Goal: Information Seeking & Learning: Learn about a topic

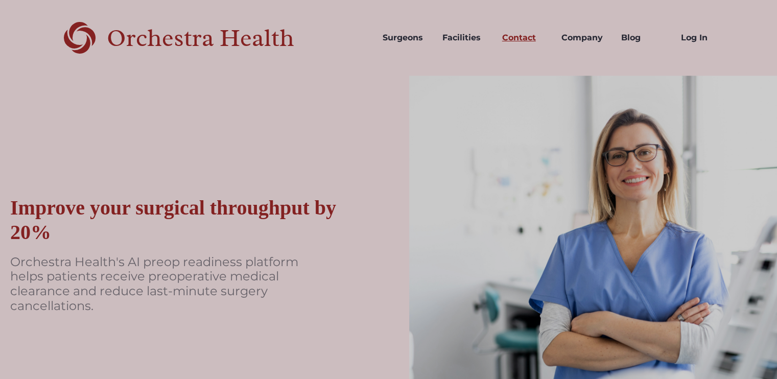
click at [517, 38] on link "Contact" at bounding box center [524, 37] width 60 height 35
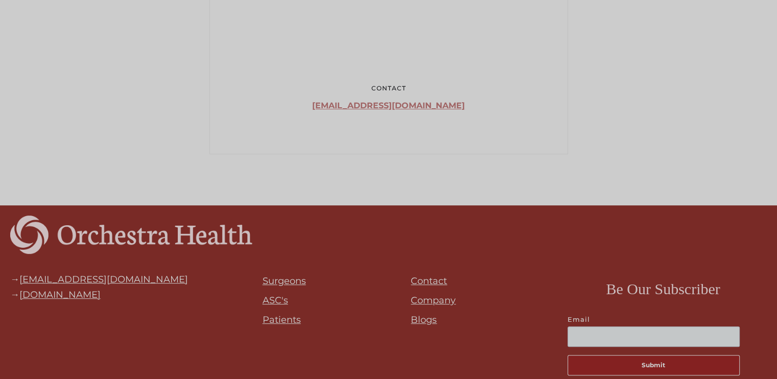
scroll to position [509, 0]
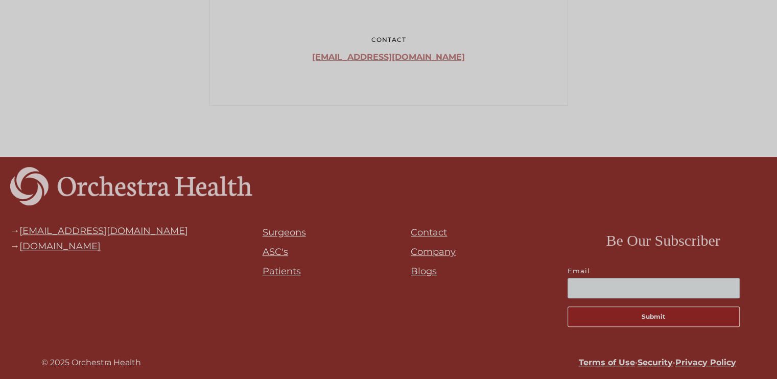
click at [437, 247] on link "Company" at bounding box center [433, 251] width 45 height 11
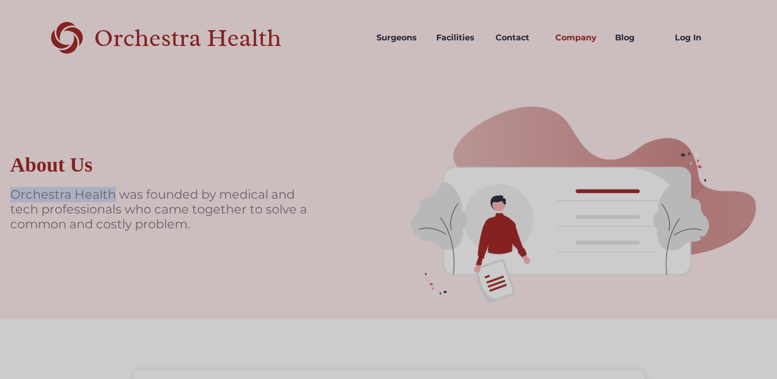
copy p "Orchestra Health"
drag, startPoint x: 13, startPoint y: 196, endPoint x: 165, endPoint y: 83, distance: 189.6
click at [112, 196] on p "Orchestra Health was founded by medical and tech professionals who came togethe…" at bounding box center [163, 209] width 306 height 44
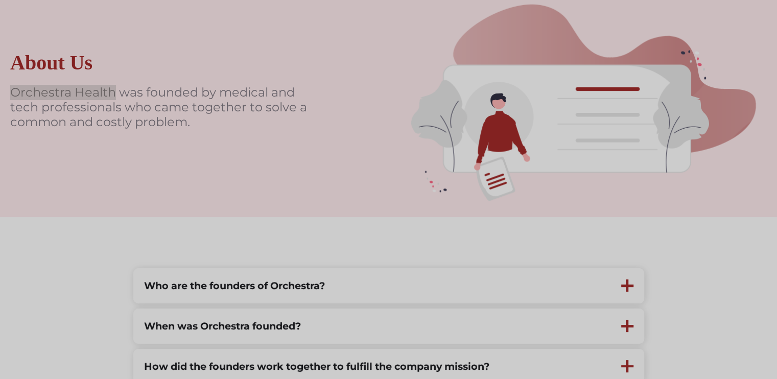
scroll to position [255, 0]
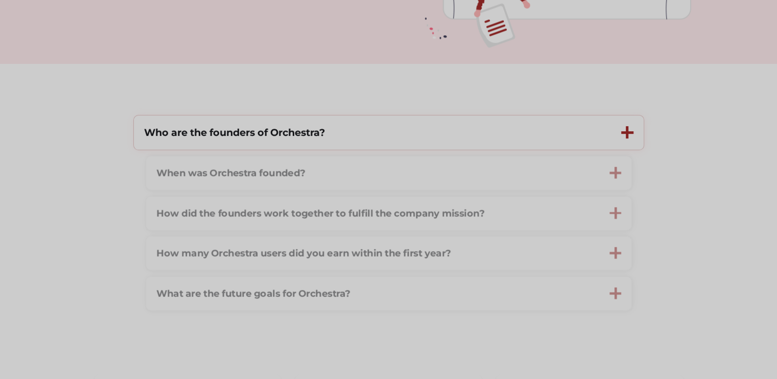
click at [259, 128] on div "Who are the founders of Orchestra?" at bounding box center [234, 133] width 181 height 14
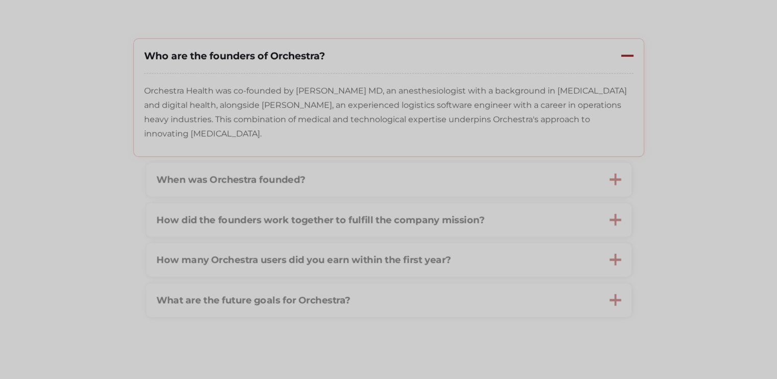
scroll to position [306, 0]
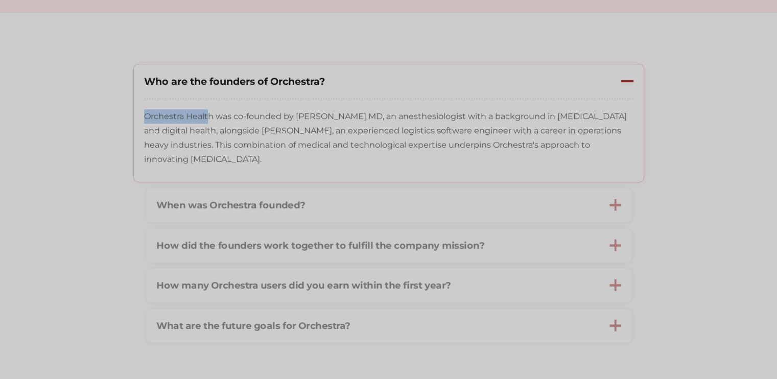
copy p "Orchestra Healt"
copy p "Orchestra Health"
drag, startPoint x: 145, startPoint y: 117, endPoint x: 210, endPoint y: 117, distance: 65.9
click at [210, 117] on p "Orchestra Health was co-founded by Stuart Solomon MD, an anesthesiologist with …" at bounding box center [388, 137] width 489 height 57
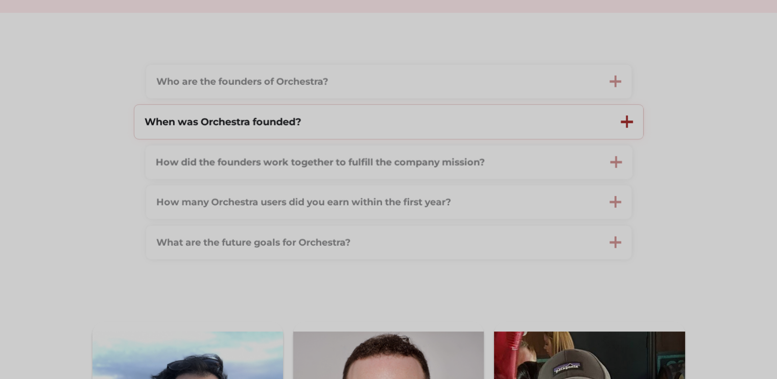
click at [254, 128] on strong "When was Orchestra founded?" at bounding box center [222, 121] width 156 height 12
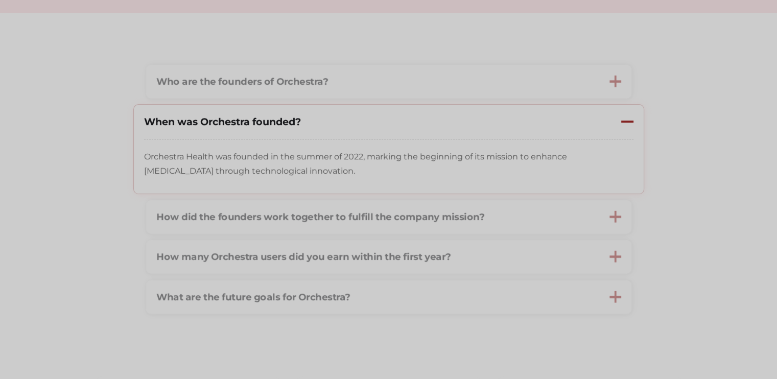
click at [348, 156] on p "Orchestra Health was founded in the summer of 2022, marking the beginning of it…" at bounding box center [388, 164] width 489 height 29
click at [348, 156] on div "Who are the founders of Orchestra? Orchestra Health was co-founded by Stuart So…" at bounding box center [388, 189] width 511 height 251
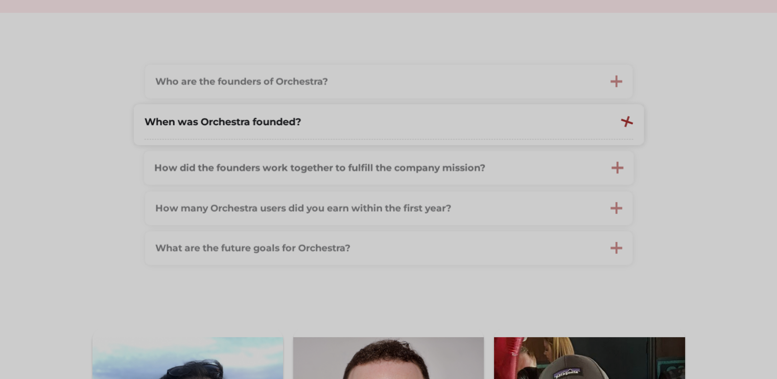
copy p "2022"
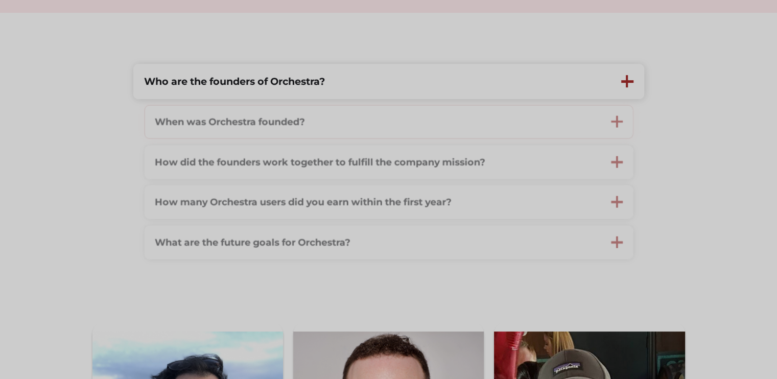
click at [298, 120] on strong "When was Orchestra founded?" at bounding box center [229, 121] width 150 height 12
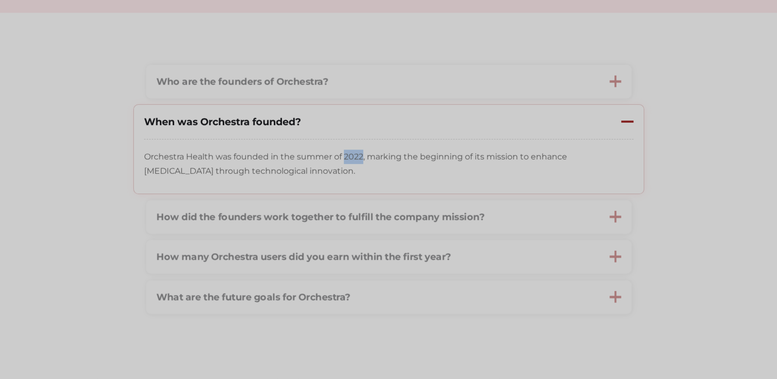
copy p "2022"
drag, startPoint x: 362, startPoint y: 158, endPoint x: 342, endPoint y: 157, distance: 19.4
click at [342, 157] on p "Orchestra Health was founded in the summer of 2022, marking the beginning of it…" at bounding box center [388, 164] width 489 height 29
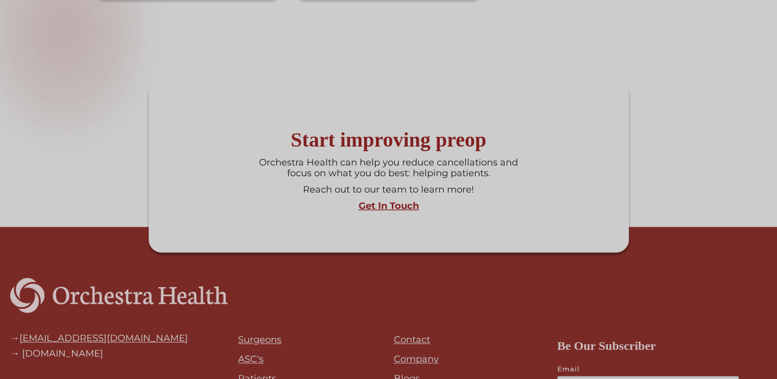
scroll to position [1351, 0]
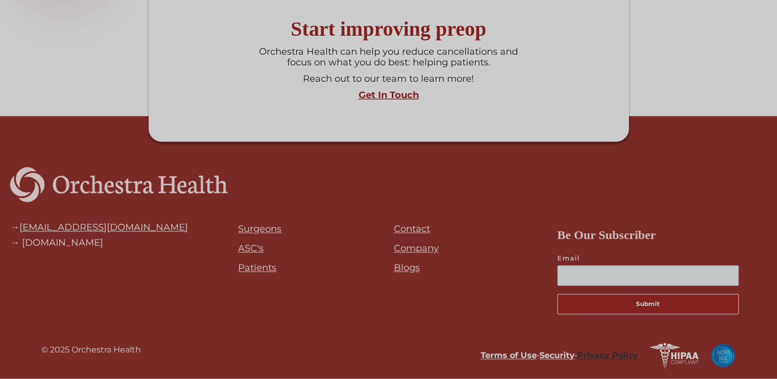
click at [603, 360] on link "Privacy Policy" at bounding box center [607, 355] width 61 height 10
click at [501, 352] on link "Terms of Use" at bounding box center [508, 355] width 56 height 10
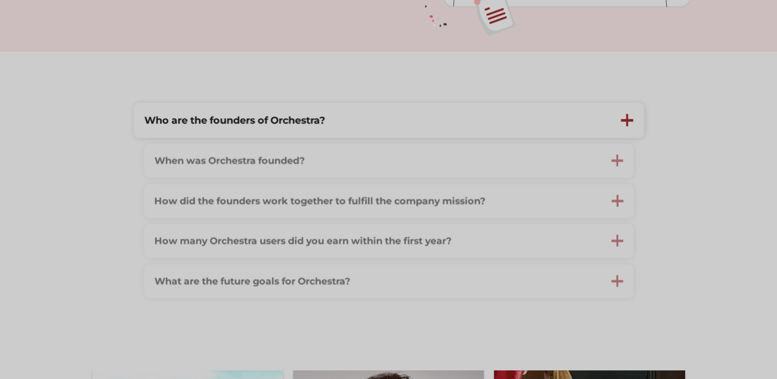
scroll to position [0, 0]
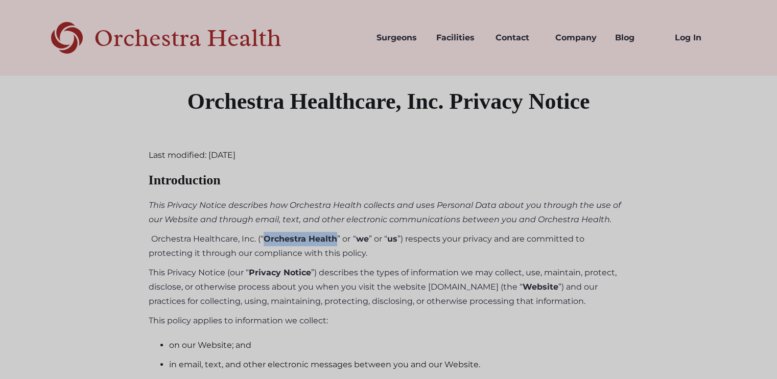
copy strong "Orchestra Health"
drag, startPoint x: 265, startPoint y: 239, endPoint x: 336, endPoint y: 242, distance: 71.6
click at [336, 242] on strong "Orchestra Health" at bounding box center [301, 239] width 74 height 10
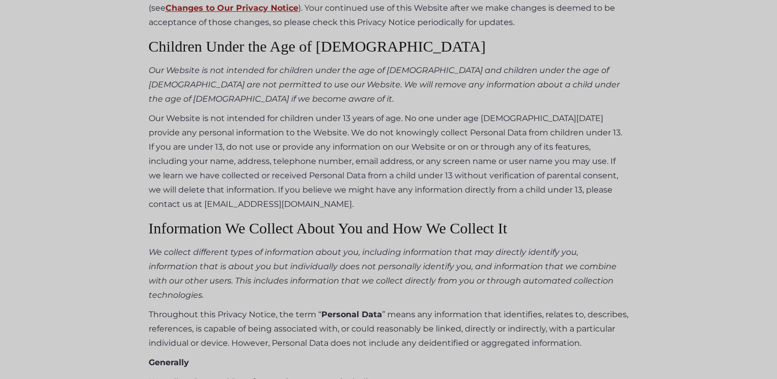
scroll to position [3953, 0]
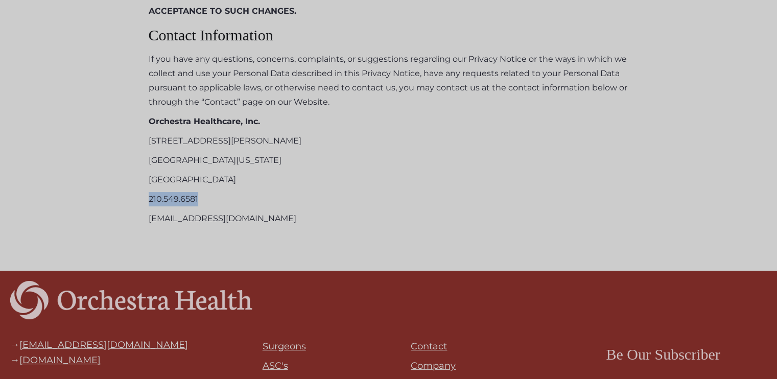
drag, startPoint x: 200, startPoint y: 169, endPoint x: 185, endPoint y: 8, distance: 162.1
copy p "210.549.6581"
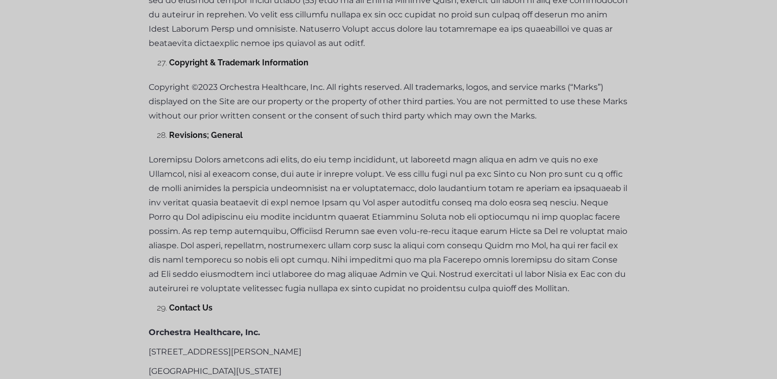
scroll to position [7142, 0]
